Goal: Information Seeking & Learning: Learn about a topic

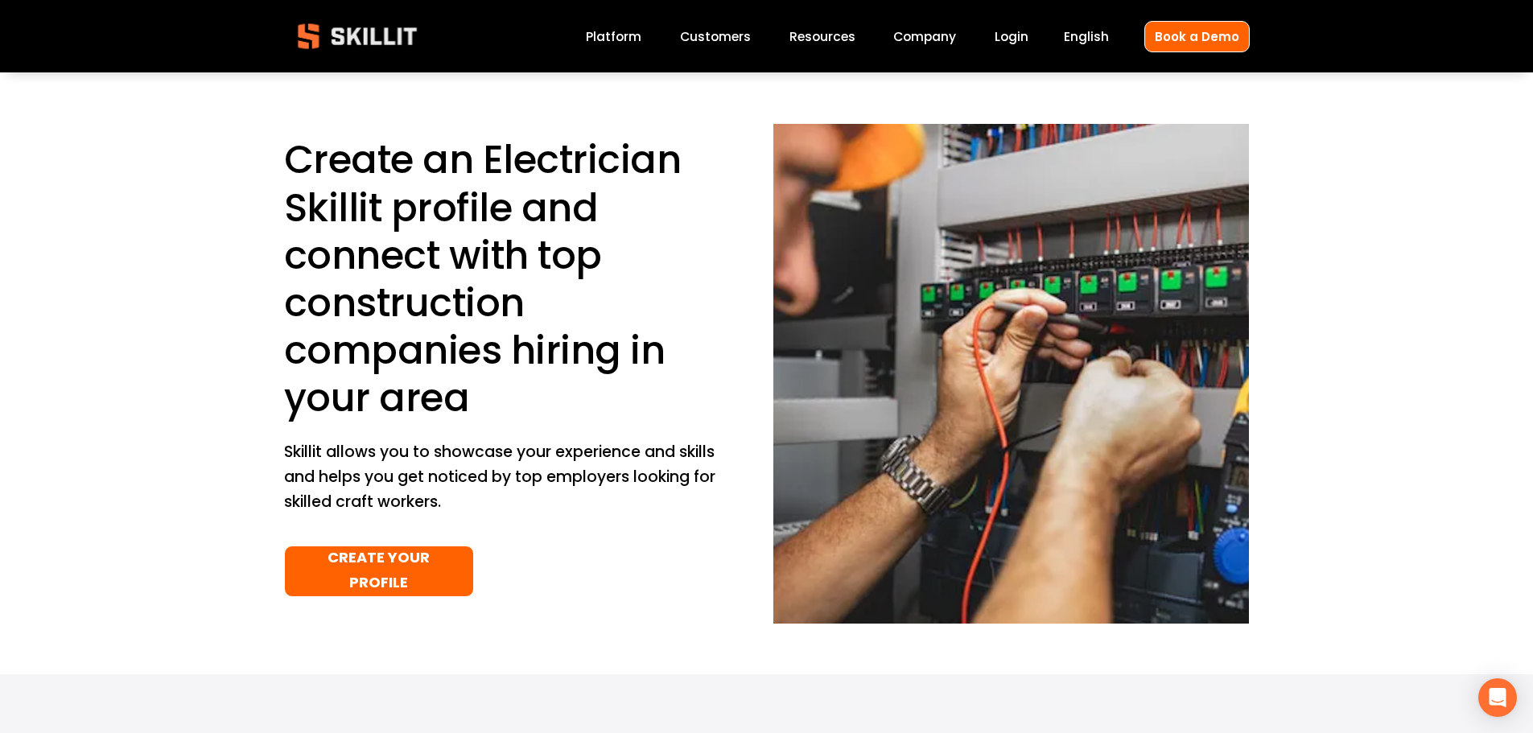
click at [715, 36] on link "Customers" at bounding box center [715, 37] width 71 height 22
click at [0, 0] on span "Pricing" at bounding box center [0, 0] width 0 height 0
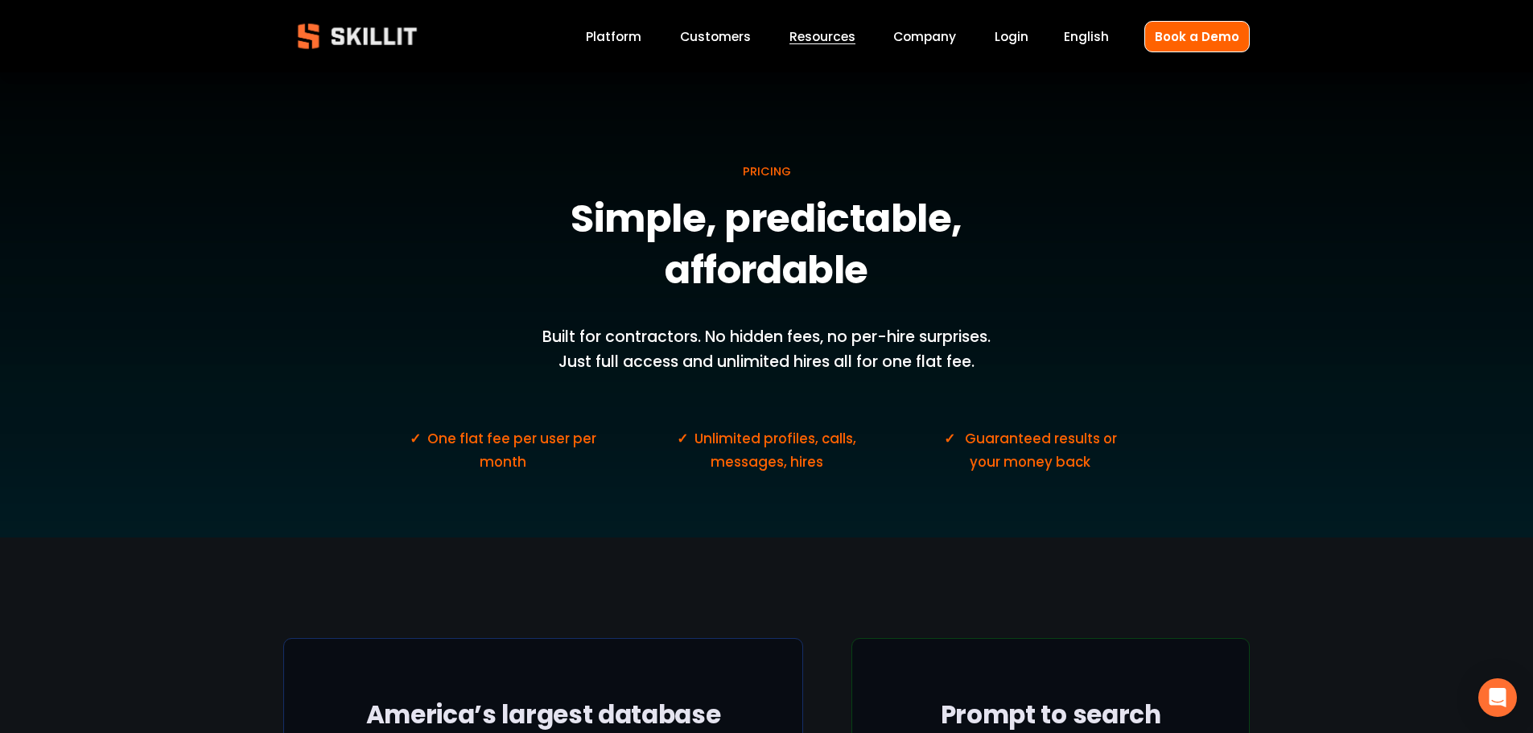
click at [729, 37] on link "Customers" at bounding box center [715, 37] width 71 height 22
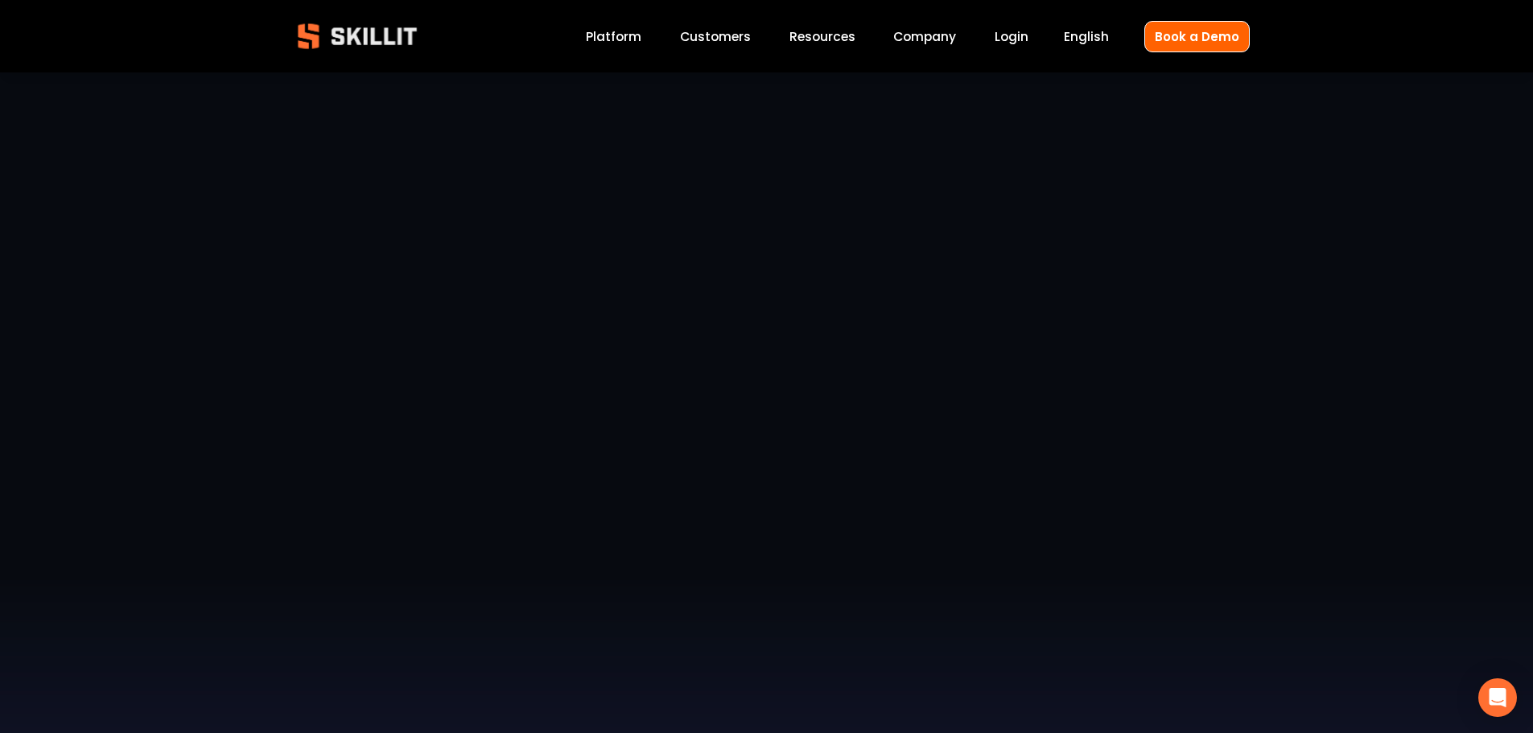
click at [0, 0] on span "Pricing" at bounding box center [0, 0] width 0 height 0
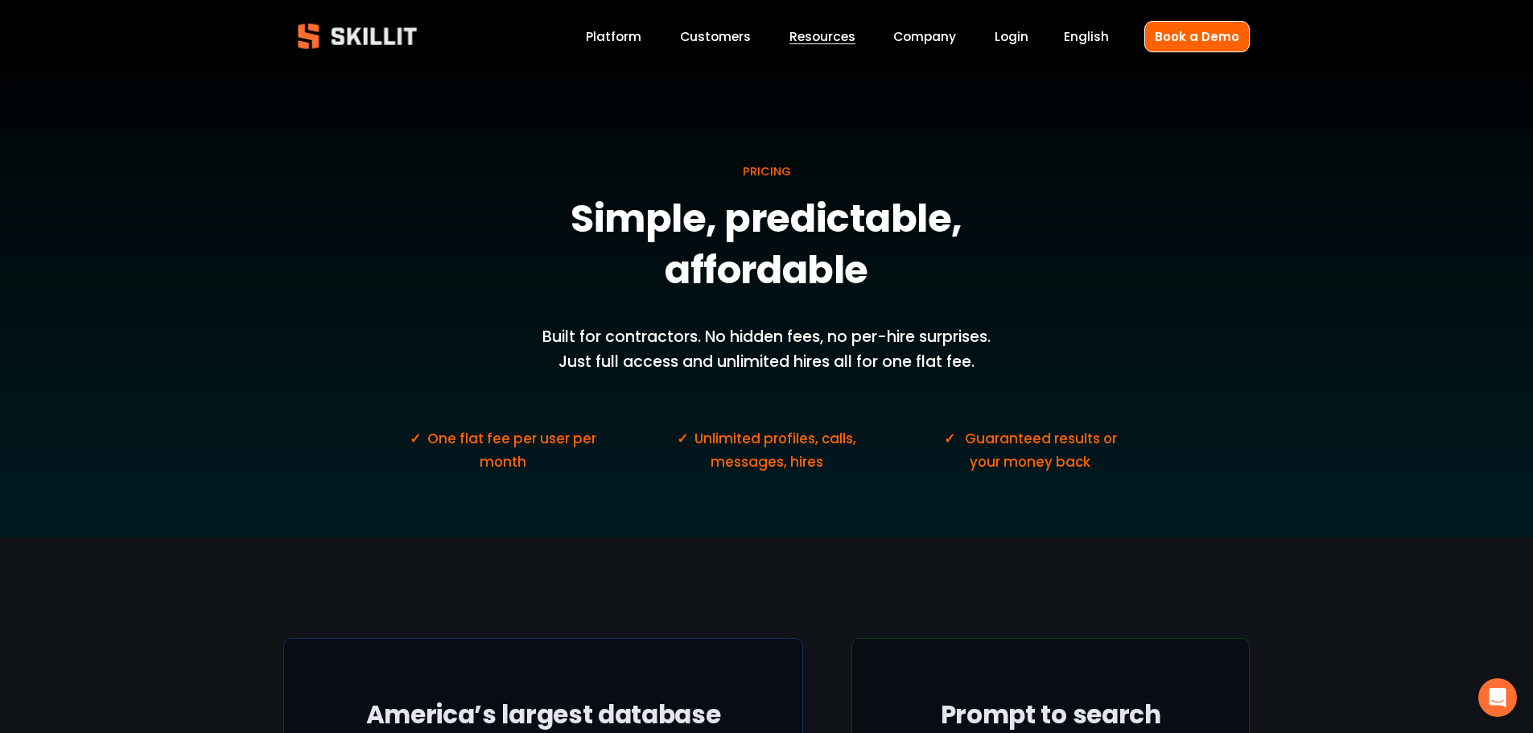
click at [724, 39] on link "Customers" at bounding box center [715, 37] width 71 height 22
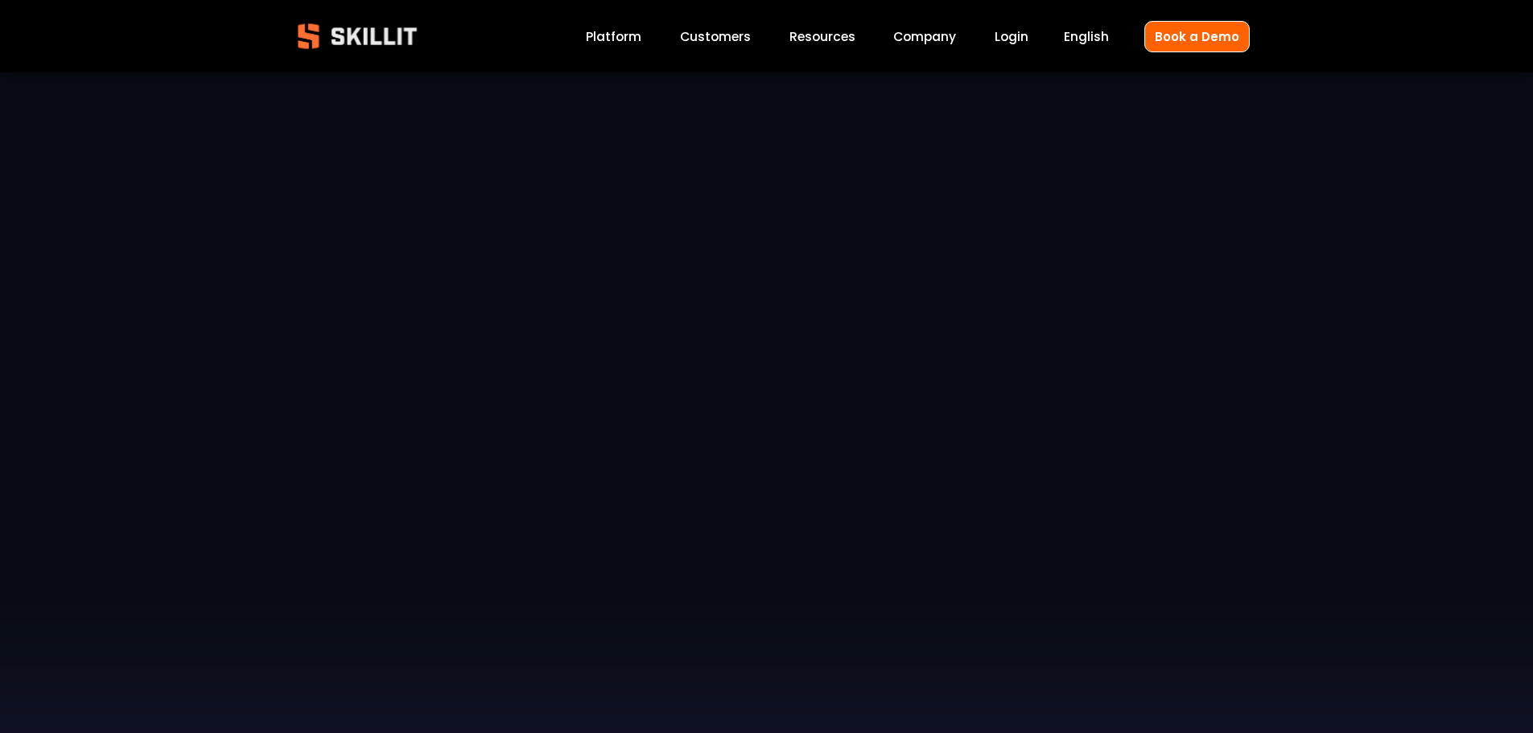
click at [620, 41] on link "Platform" at bounding box center [614, 37] width 56 height 22
